Goal: Navigation & Orientation: Find specific page/section

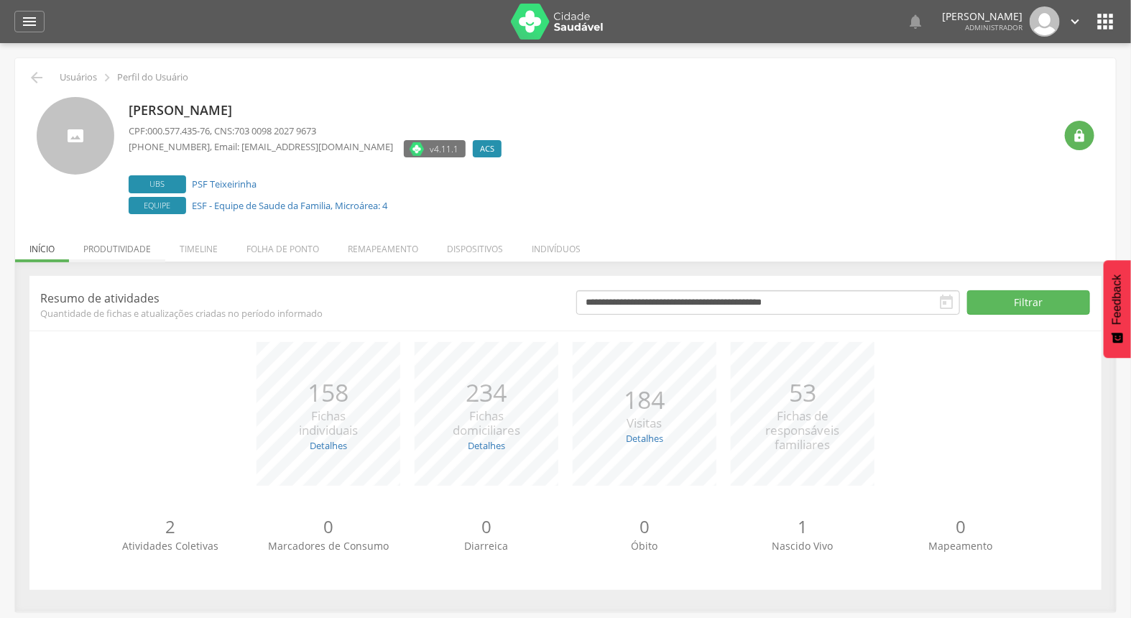
click at [106, 257] on li "Produtividade" at bounding box center [117, 246] width 96 height 34
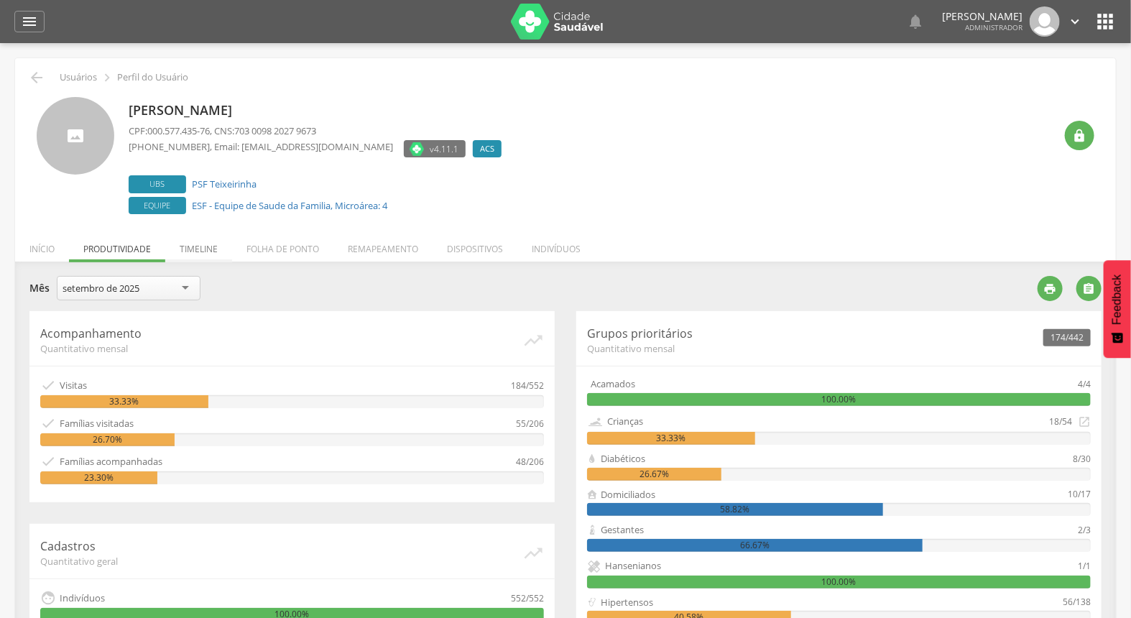
click at [190, 241] on li "Timeline" at bounding box center [198, 246] width 67 height 34
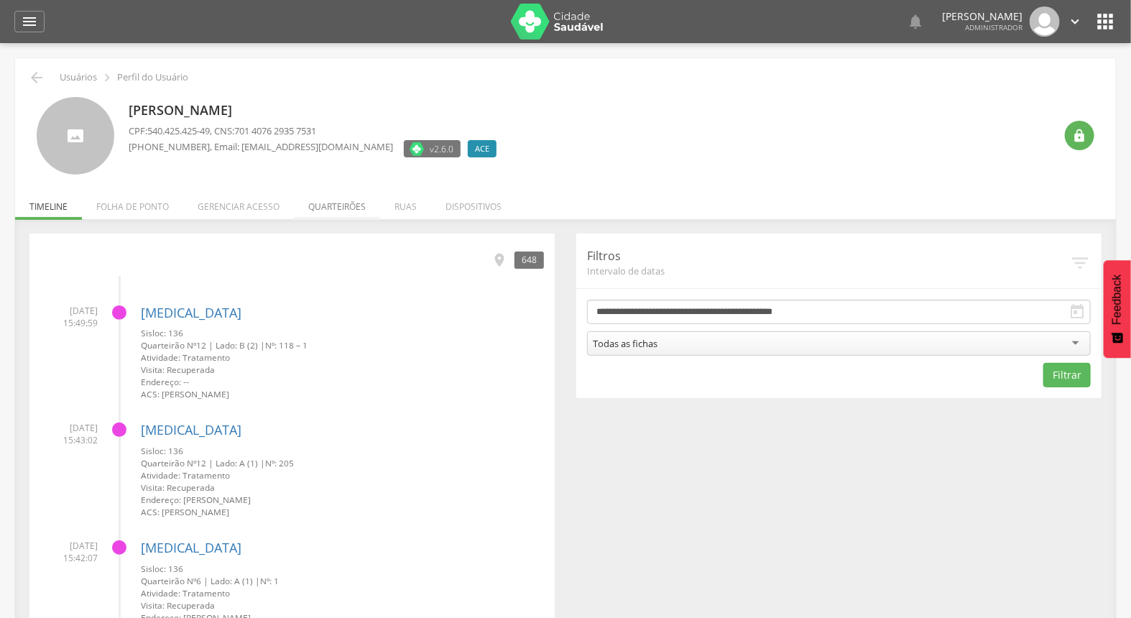
click at [341, 206] on li "Quarteirões" at bounding box center [337, 203] width 86 height 34
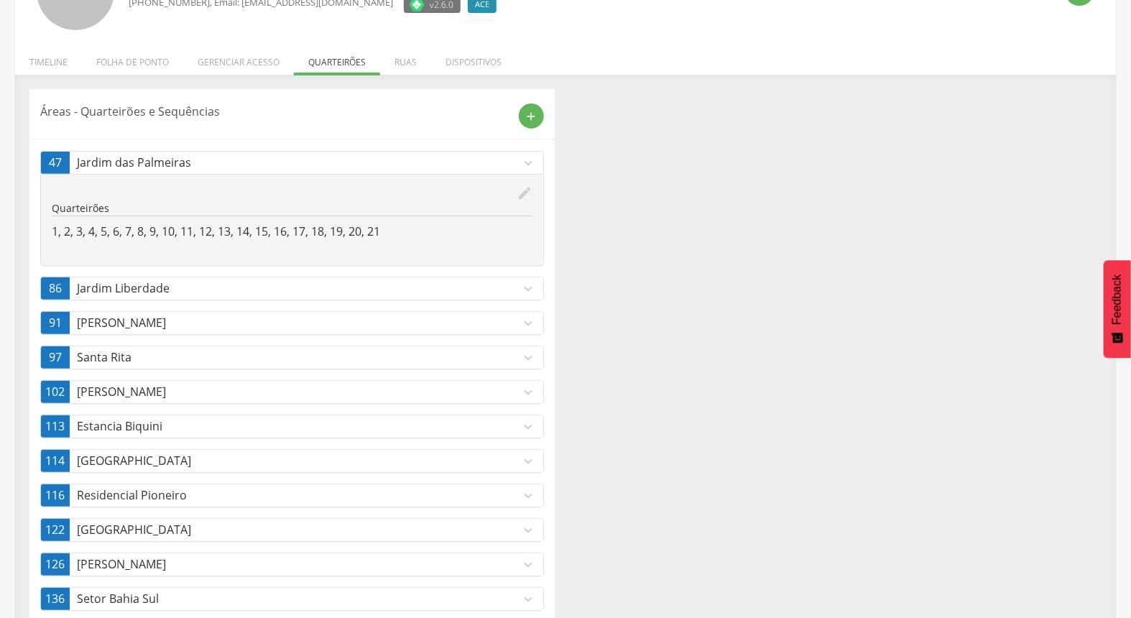
scroll to position [160, 0]
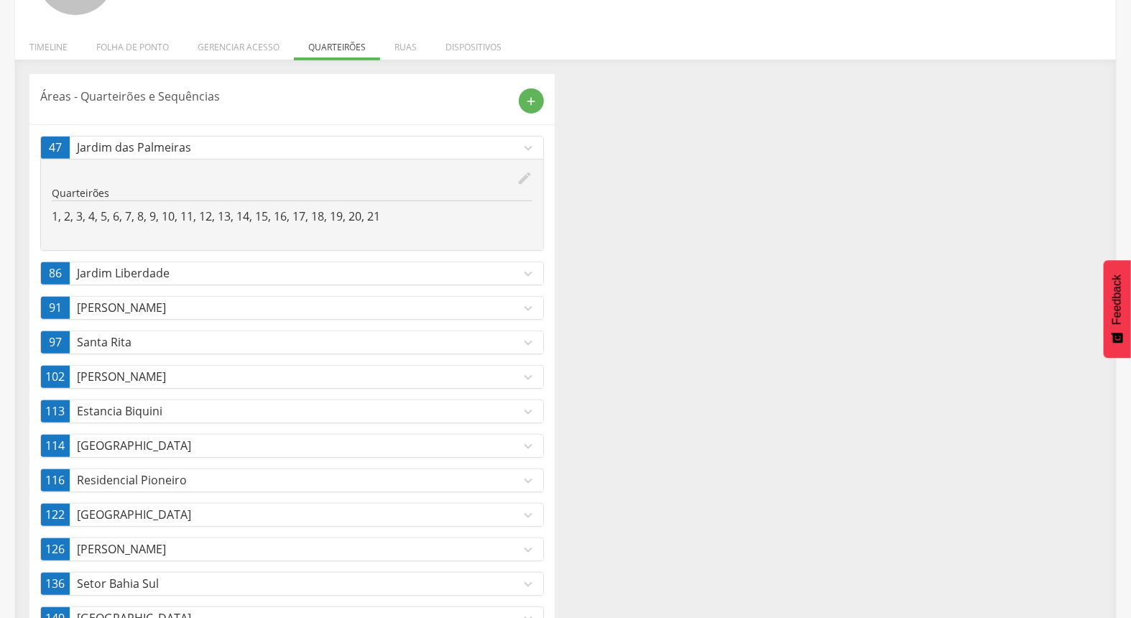
click at [181, 276] on p "Jardim Liberdade" at bounding box center [298, 273] width 443 height 17
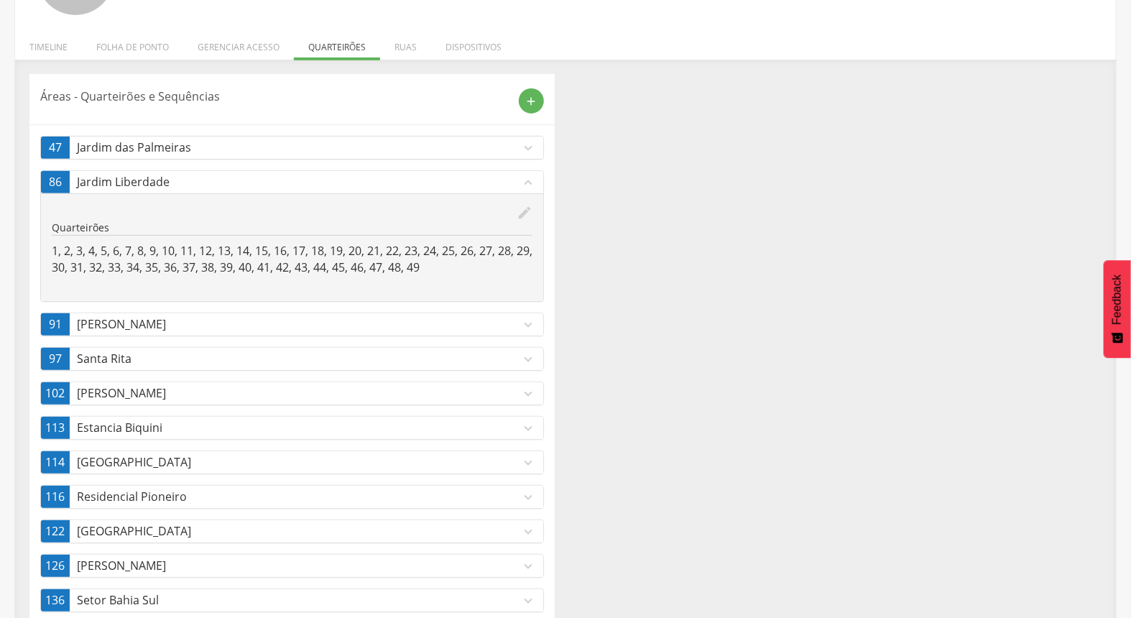
click at [167, 333] on link "91 Nova Teixeira expand_more" at bounding box center [292, 324] width 502 height 22
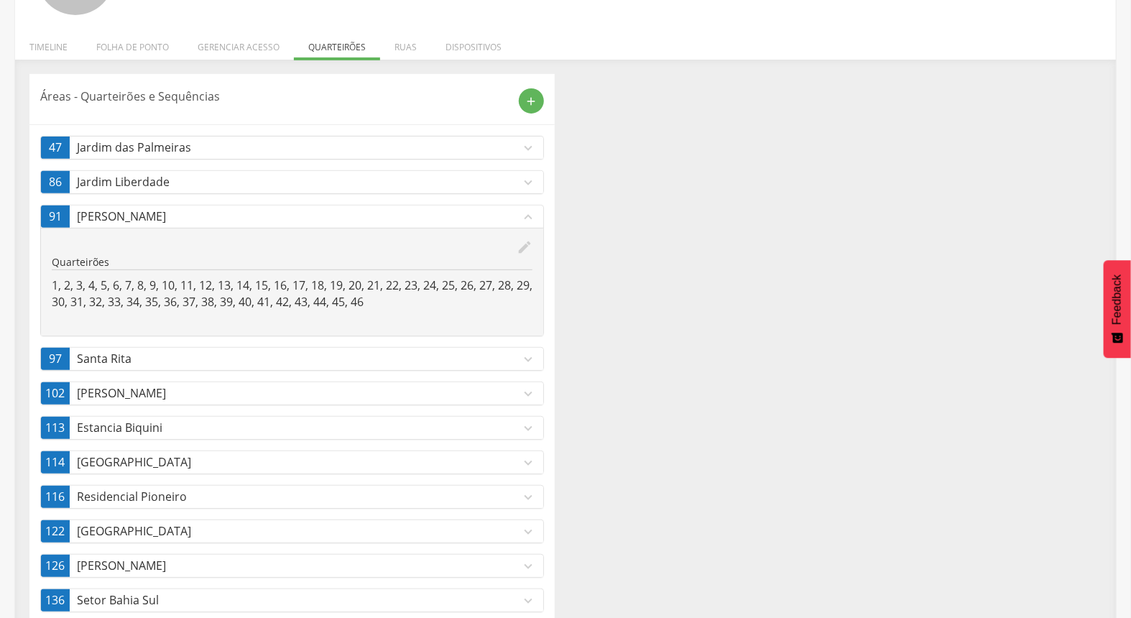
click at [159, 361] on p "Santa Rita" at bounding box center [298, 359] width 443 height 17
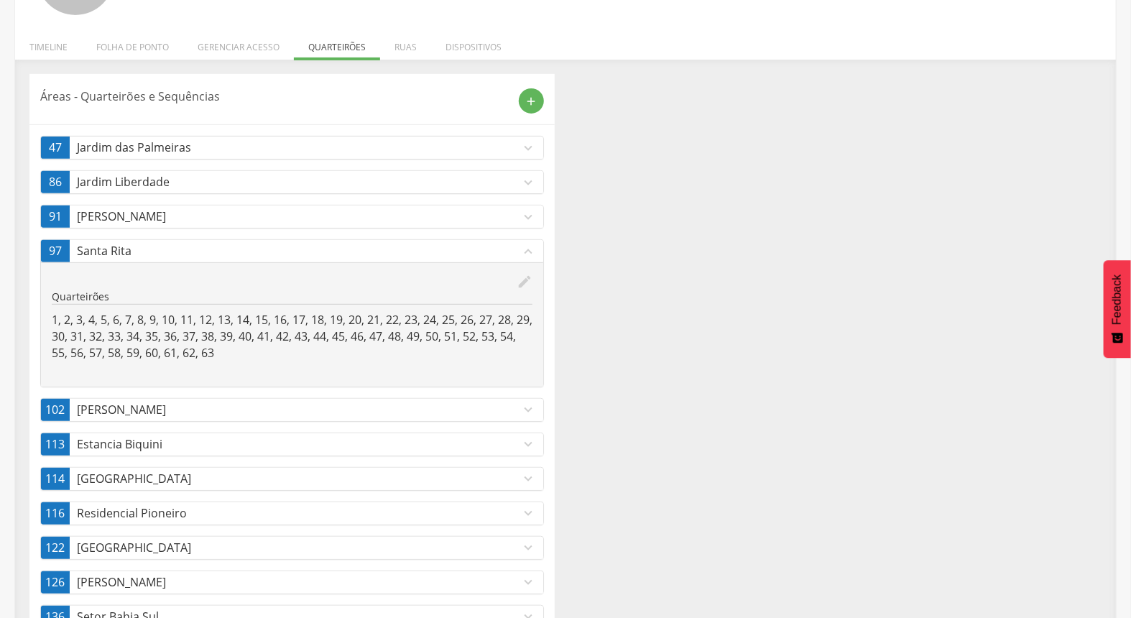
click at [168, 397] on div "47 Jardim das Palmeiras expand_more edit Quarteirões 1, 2, 3, 4, 5, 6, 7, 8, 9,…" at bounding box center [292, 434] width 504 height 596
click at [171, 407] on p "Ulisses Guimarães" at bounding box center [298, 410] width 443 height 17
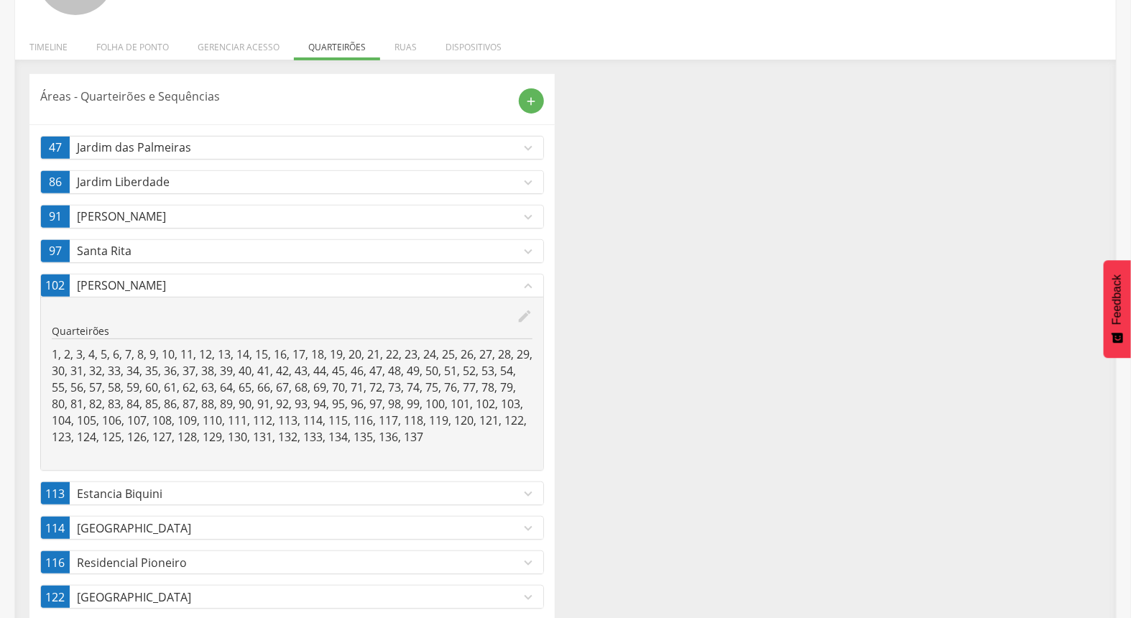
scroll to position [239, 0]
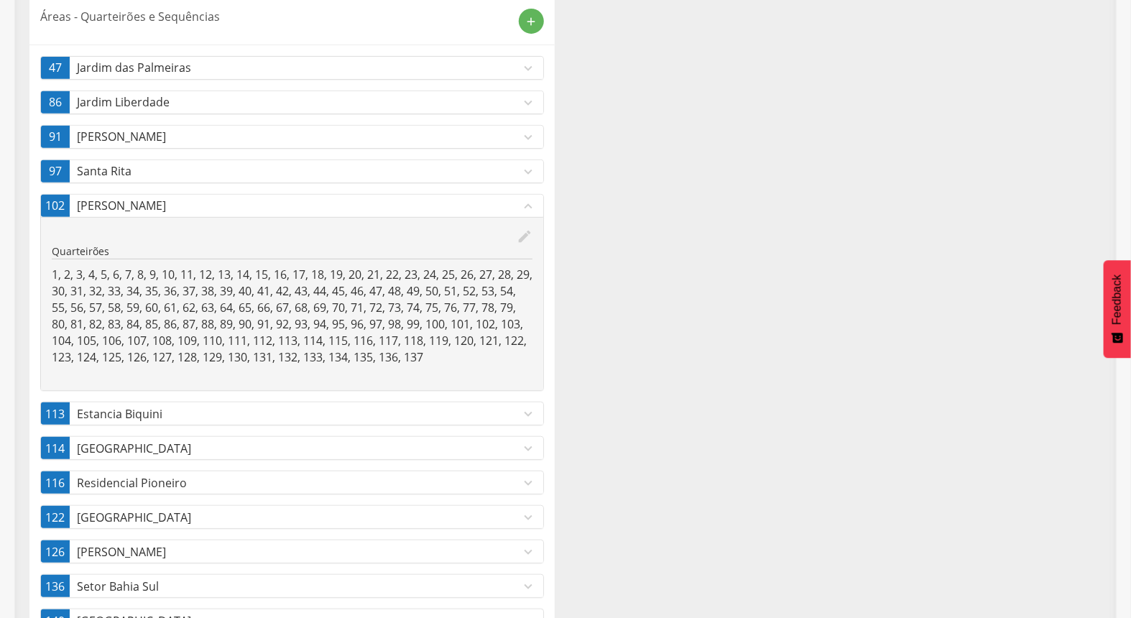
click at [124, 415] on p "Estancia Biquini" at bounding box center [298, 414] width 443 height 17
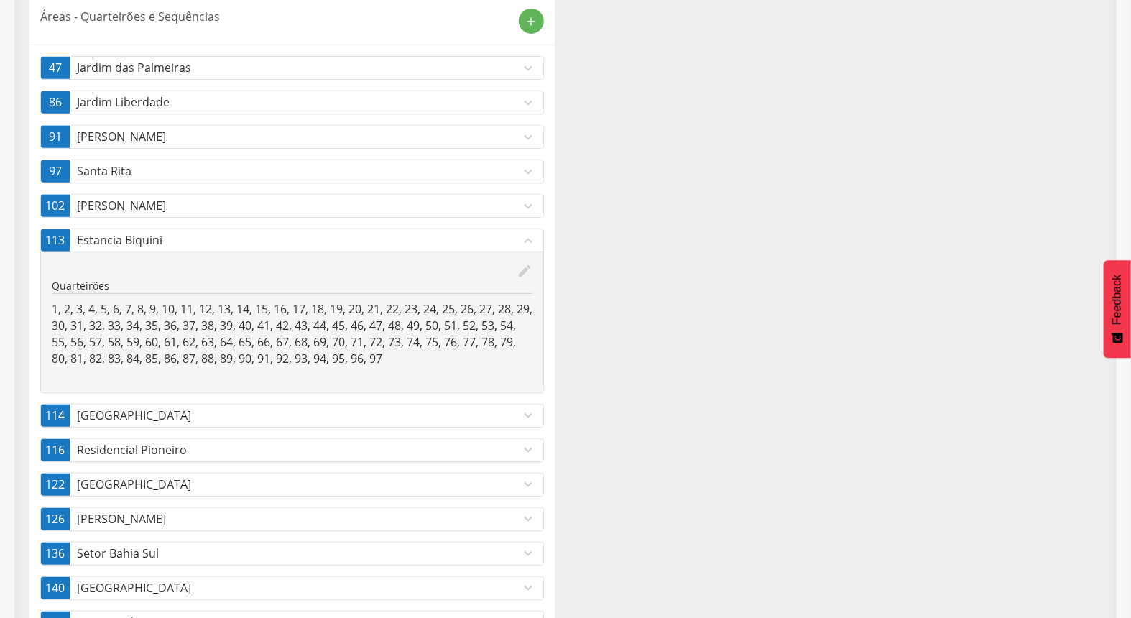
click at [128, 423] on p "Jardim Beira Rio" at bounding box center [298, 415] width 443 height 17
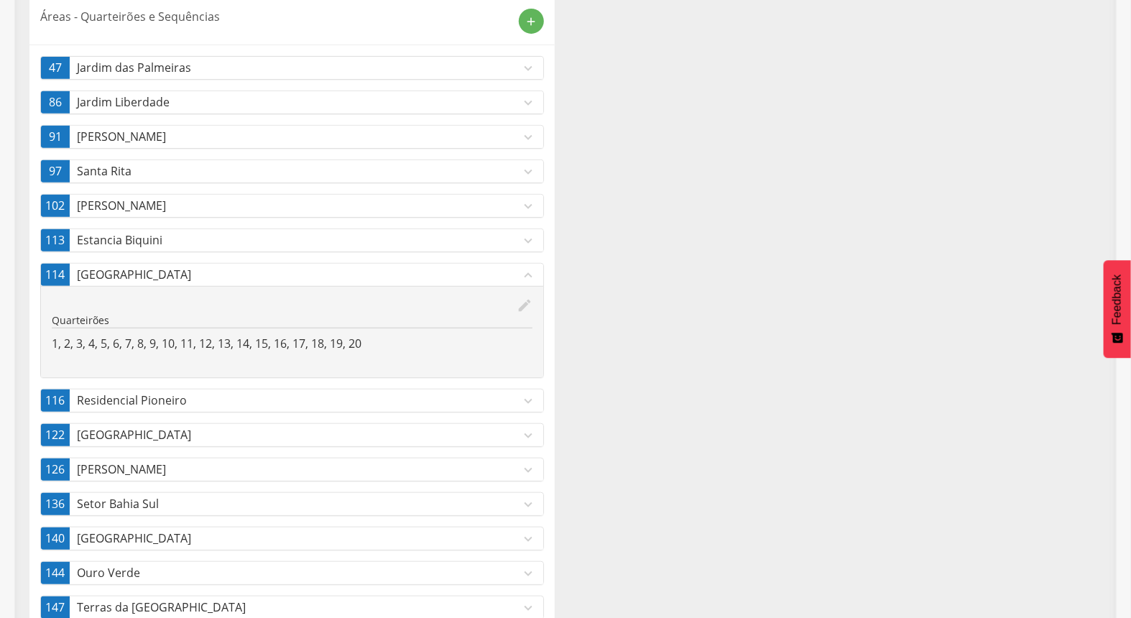
click at [149, 400] on p "Residencial Pioneiro" at bounding box center [298, 400] width 443 height 17
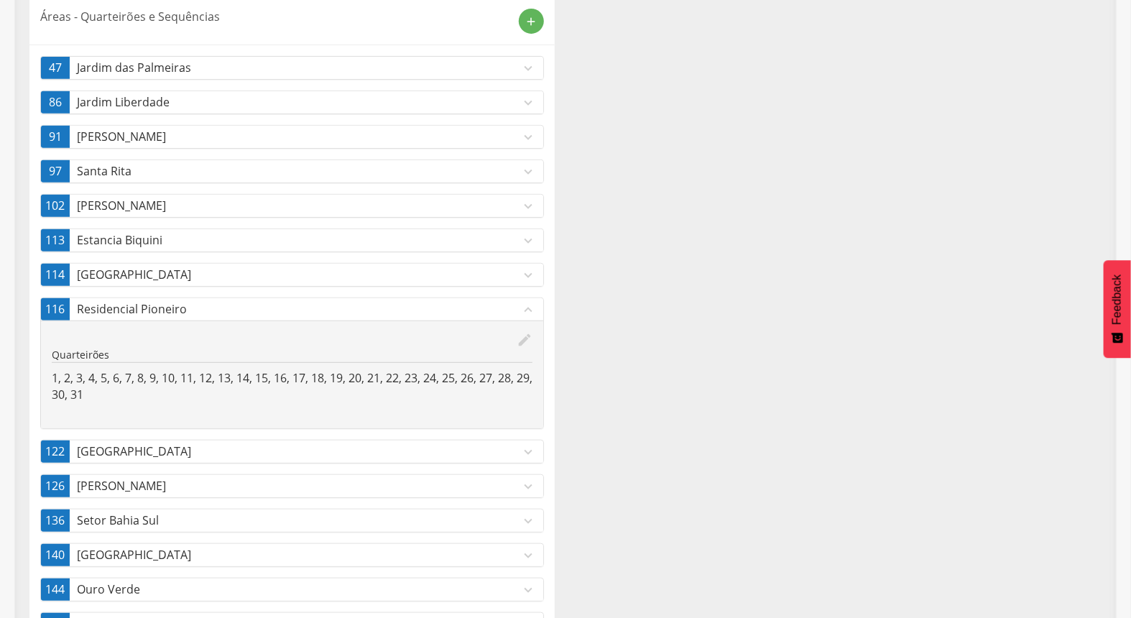
click at [129, 449] on p "Ouro Park" at bounding box center [298, 451] width 443 height 17
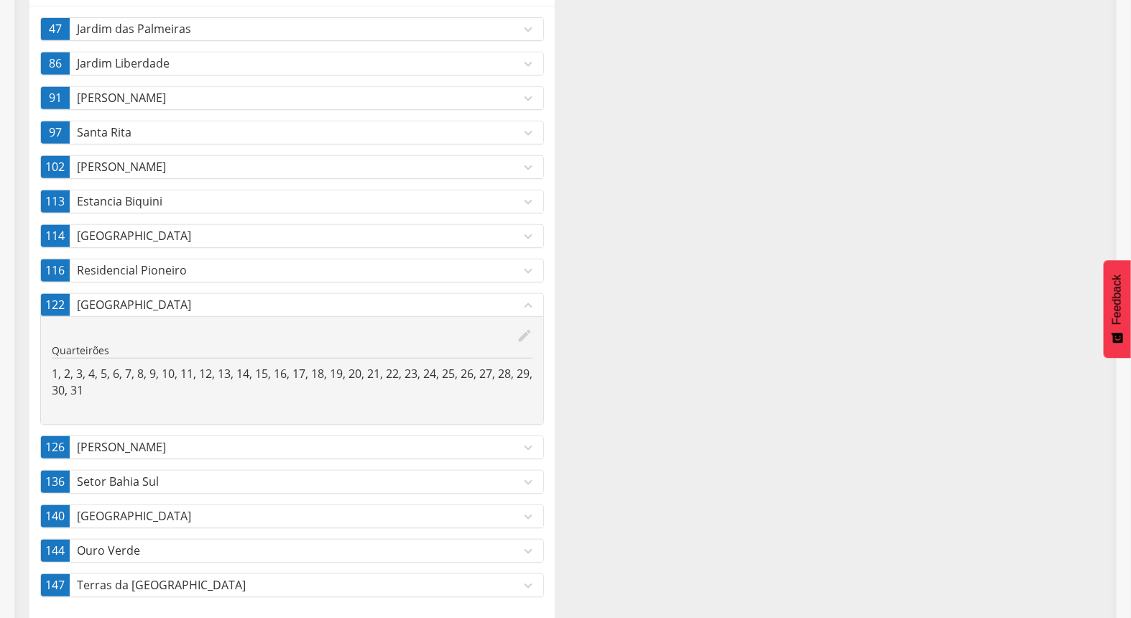
scroll to position [300, 0]
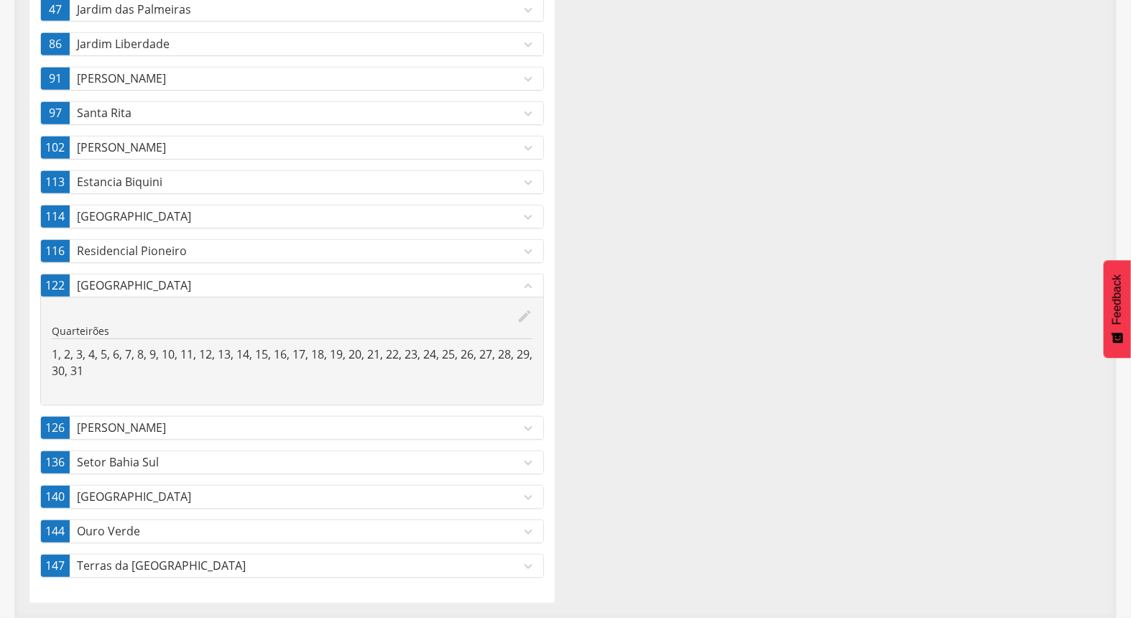
click at [156, 422] on p "Luiz Eduardo Magalhães" at bounding box center [298, 428] width 443 height 17
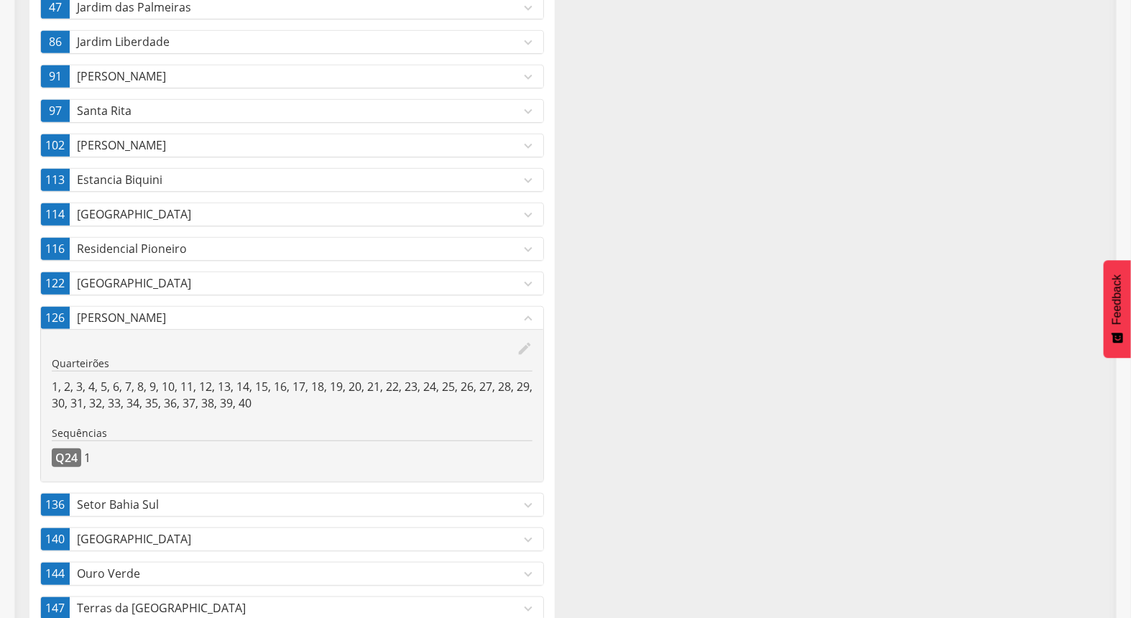
click at [155, 456] on div "Q24 1" at bounding box center [292, 457] width 481 height 19
drag, startPoint x: 146, startPoint y: 503, endPoint x: 144, endPoint y: 514, distance: 11.0
click at [145, 504] on p "Setor Bahia Sul" at bounding box center [298, 505] width 443 height 17
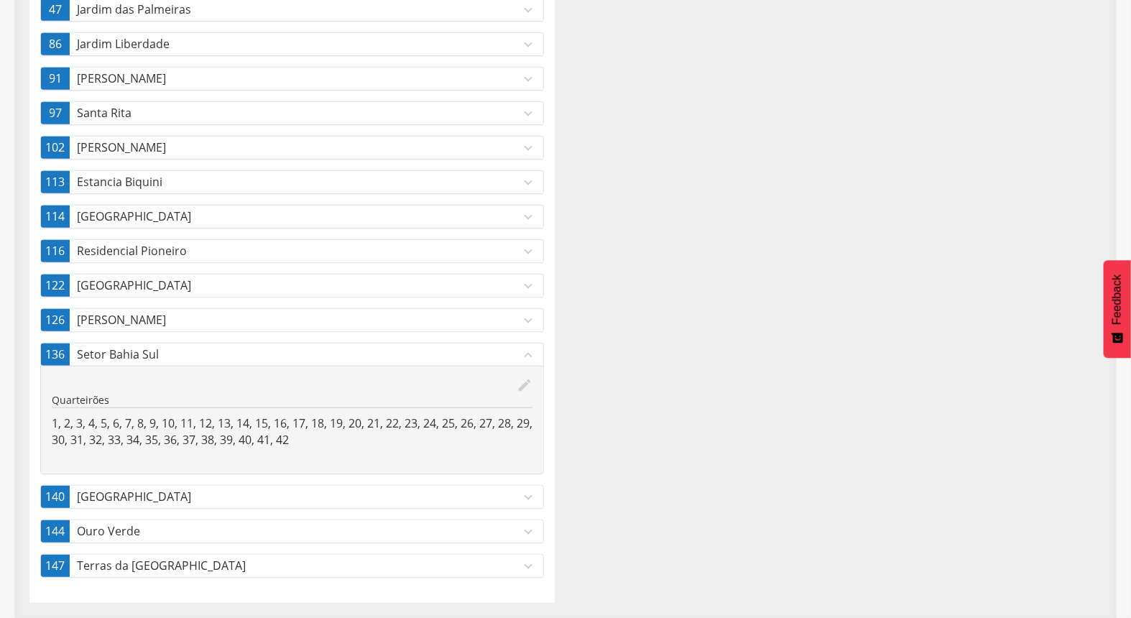
click at [120, 506] on link "140 Jardim das Flores expand_more" at bounding box center [292, 497] width 502 height 22
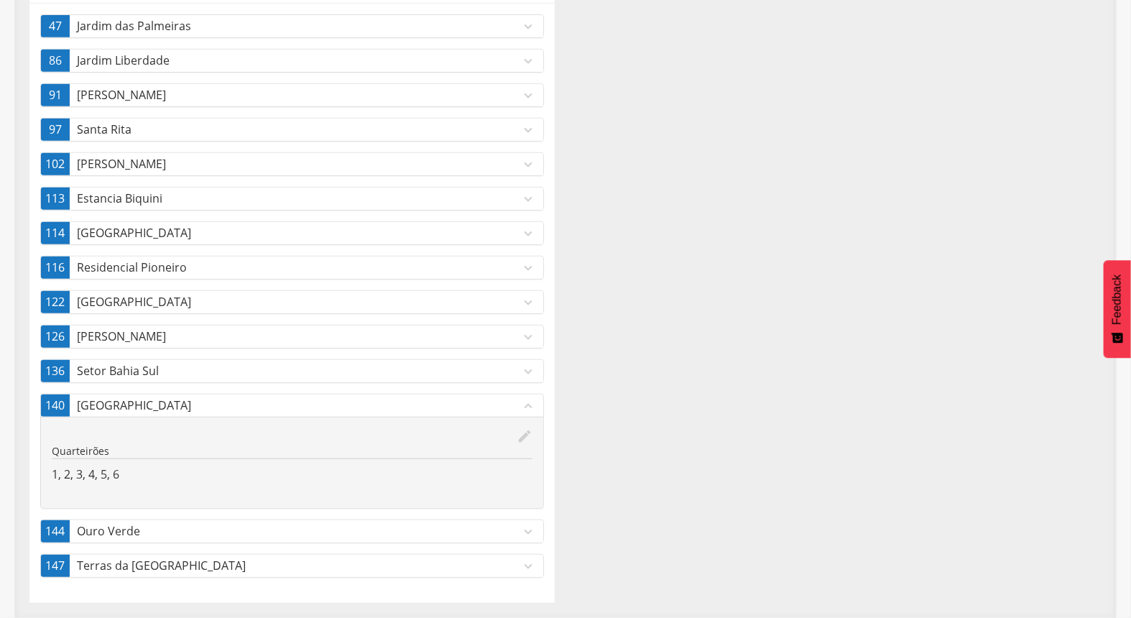
scroll to position [283, 0]
click at [121, 536] on p "Ouro Verde" at bounding box center [298, 531] width 443 height 17
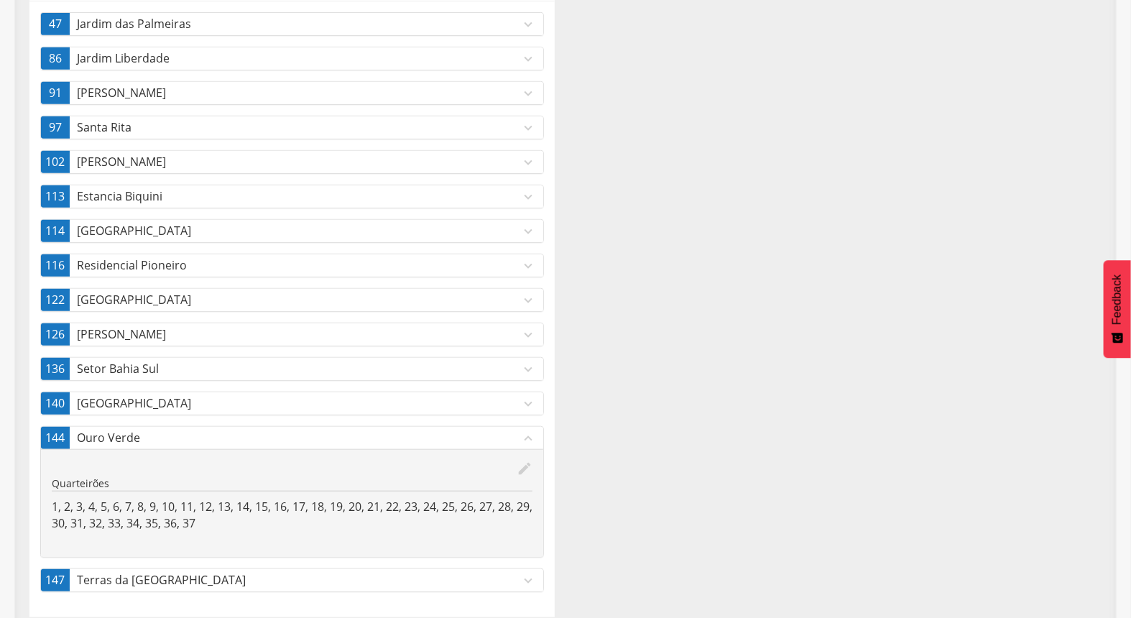
click at [130, 570] on div "147 Terras da Bahia expand_more edit Quarteirões 1, 2, 3, 4, 5, 6, 7, 8, 9, 10,…" at bounding box center [292, 580] width 504 height 24
click at [133, 584] on p "Terras da Bahia" at bounding box center [298, 580] width 443 height 17
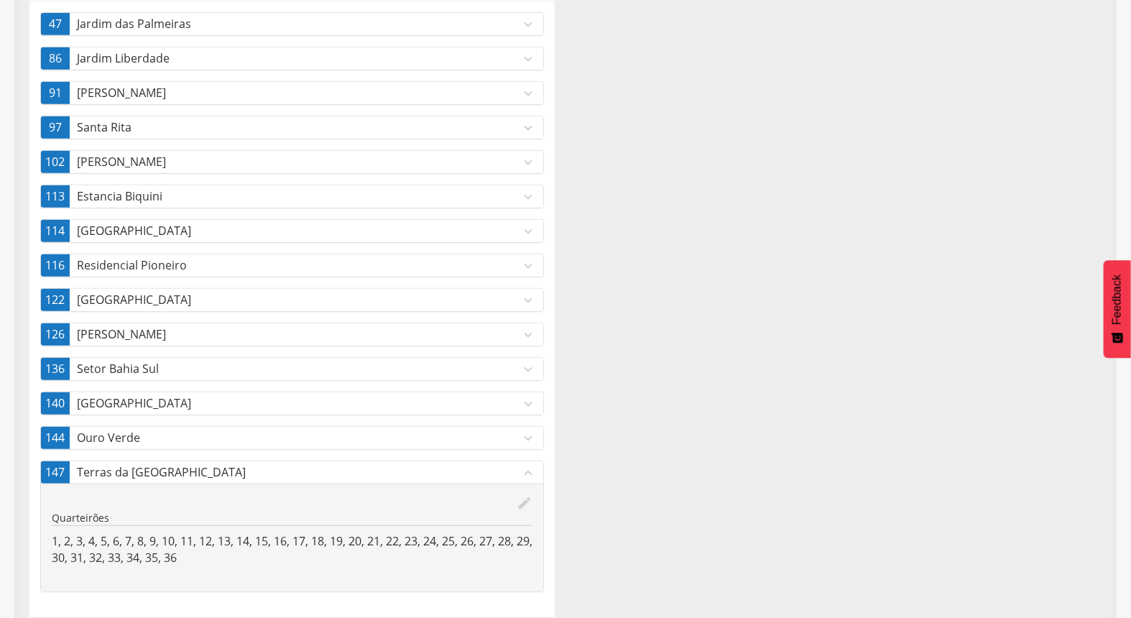
click at [207, 336] on p "Luiz Eduardo Magalhães" at bounding box center [298, 334] width 443 height 17
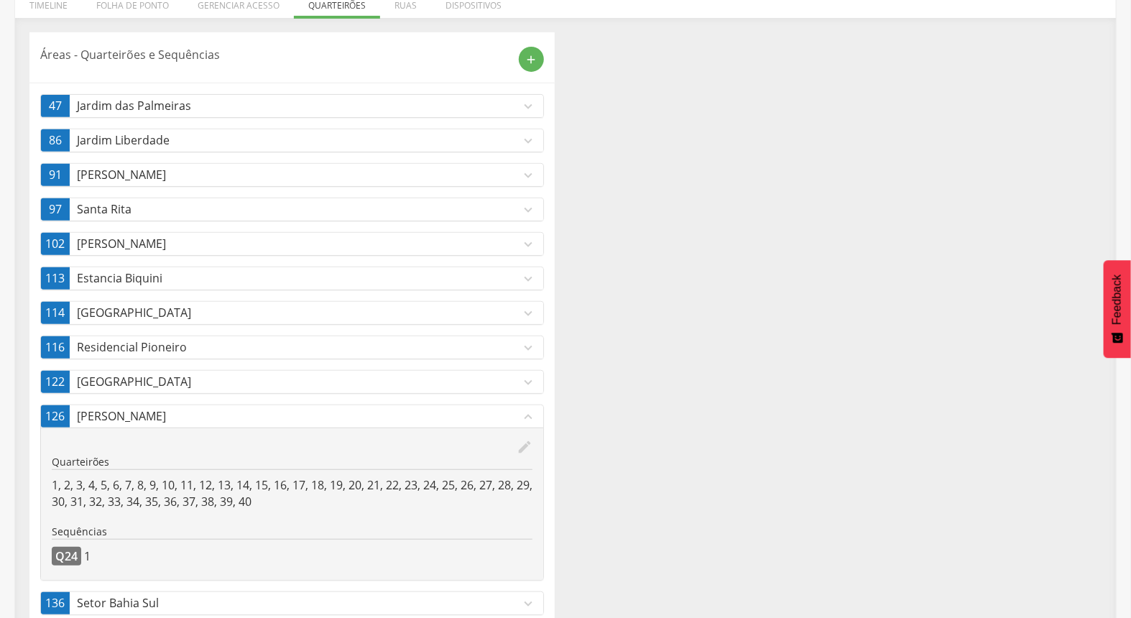
scroll to position [0, 0]
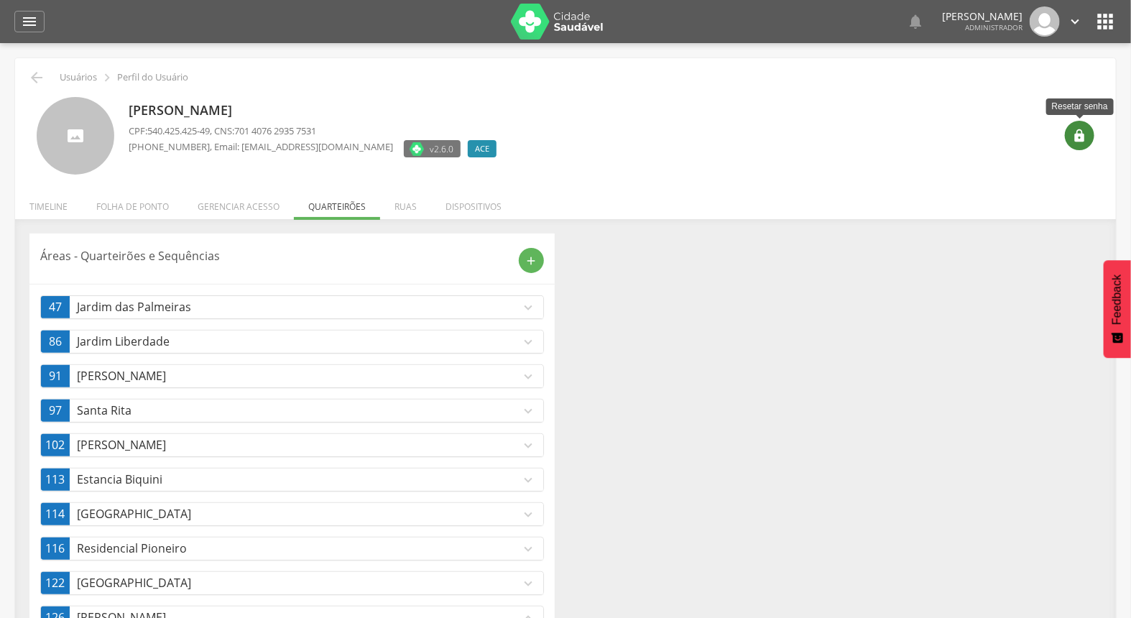
click at [1079, 144] on div "" at bounding box center [1079, 135] width 29 height 29
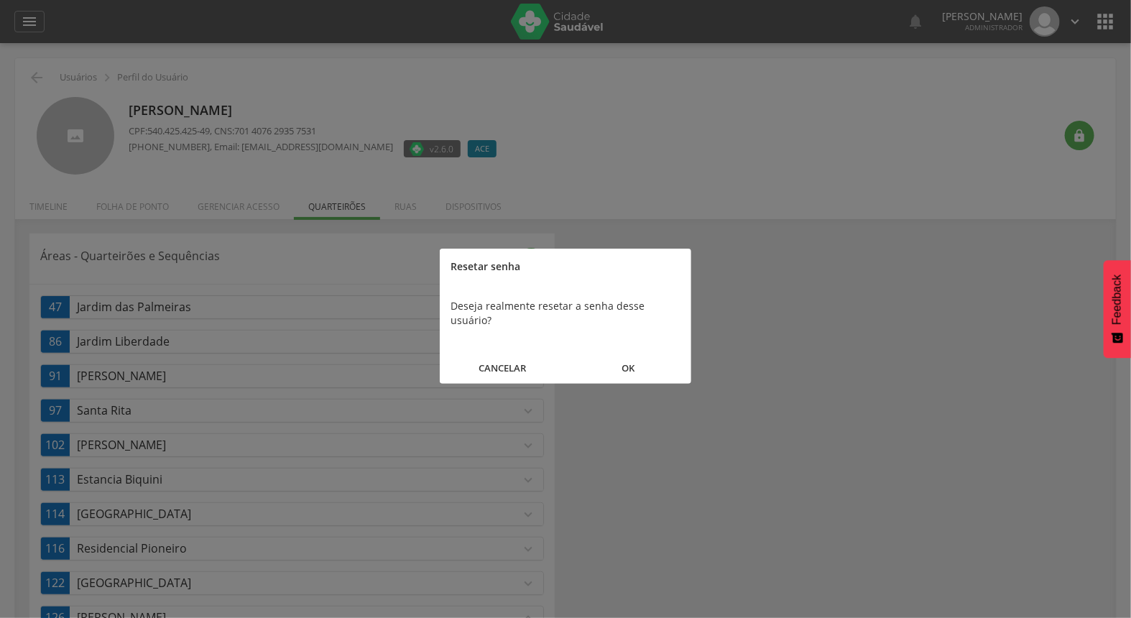
click at [638, 354] on button "OK" at bounding box center [629, 368] width 126 height 31
